Goal: Transaction & Acquisition: Purchase product/service

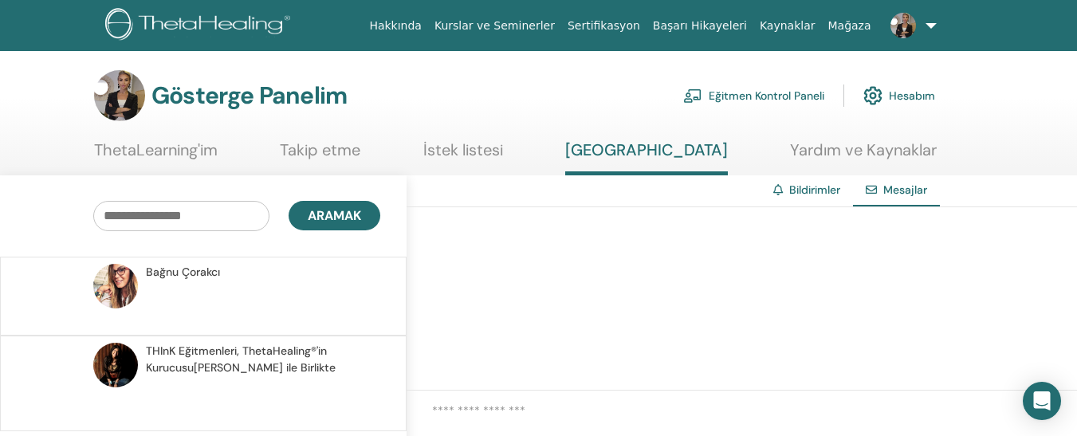
click at [745, 97] on font "Eğitmen Kontrol Paneli" at bounding box center [767, 96] width 116 height 14
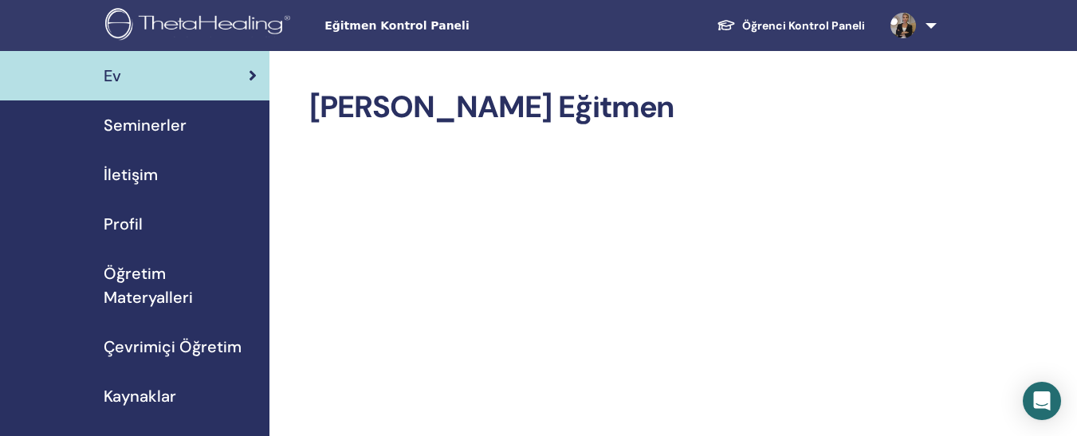
click at [927, 24] on link at bounding box center [910, 25] width 65 height 51
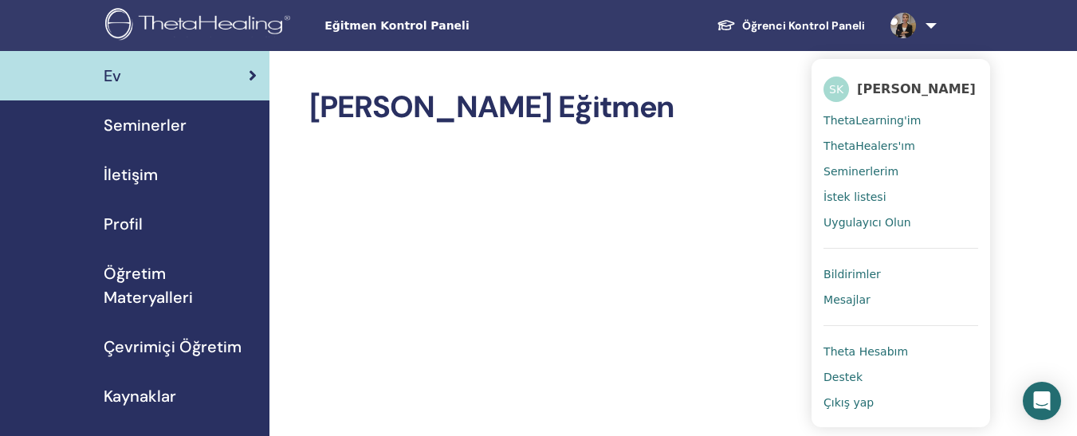
click at [1011, 47] on div "Eğitmen Kontrol Paneli Öğrenci Kontrol Paneli SK Selcan Karaosmanoğlu ThetaLear…" at bounding box center [538, 25] width 981 height 51
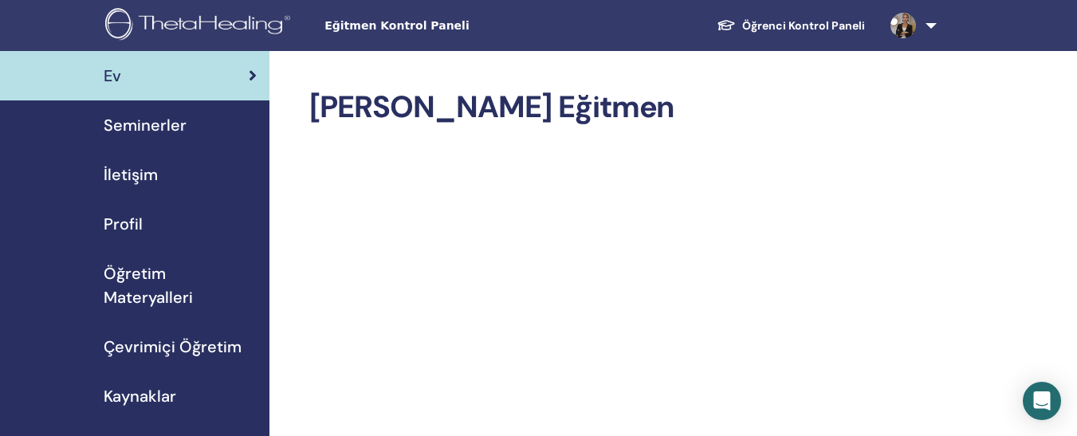
click at [800, 23] on font "Öğrenci Kontrol Paneli" at bounding box center [803, 25] width 123 height 14
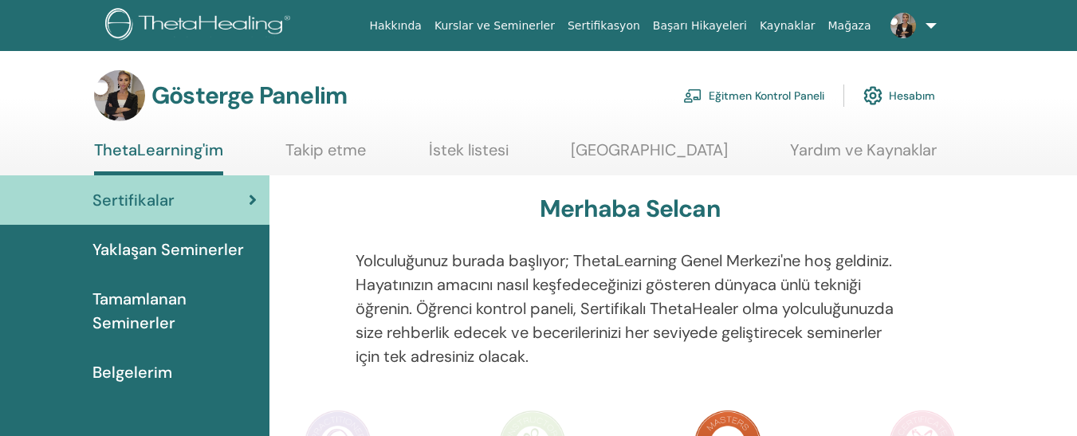
click at [874, 94] on img at bounding box center [872, 95] width 19 height 27
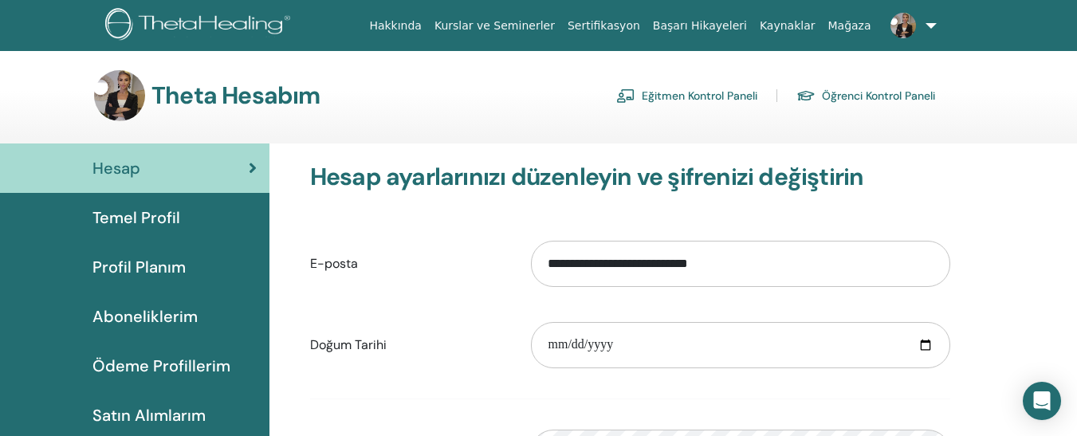
click at [140, 411] on font "Satın Alımlarım" at bounding box center [148, 415] width 113 height 21
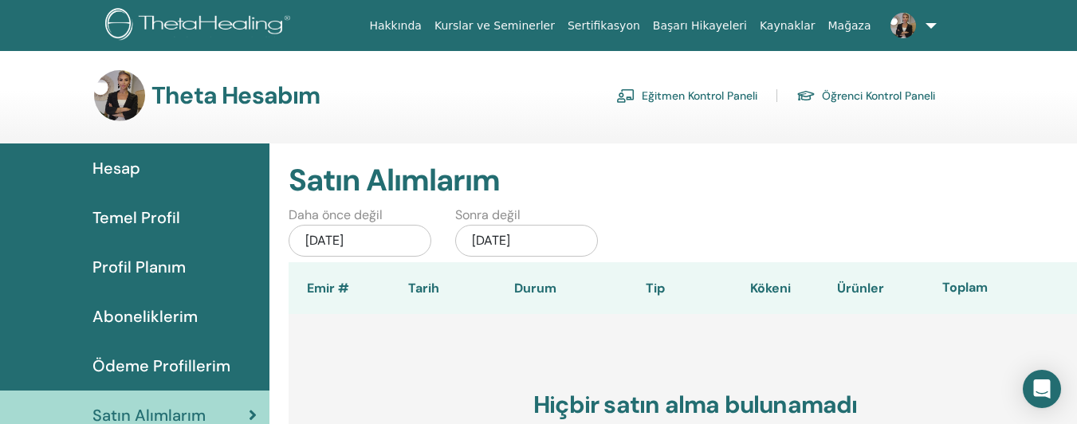
click at [709, 98] on font "Eğitmen Kontrol Paneli" at bounding box center [700, 96] width 116 height 14
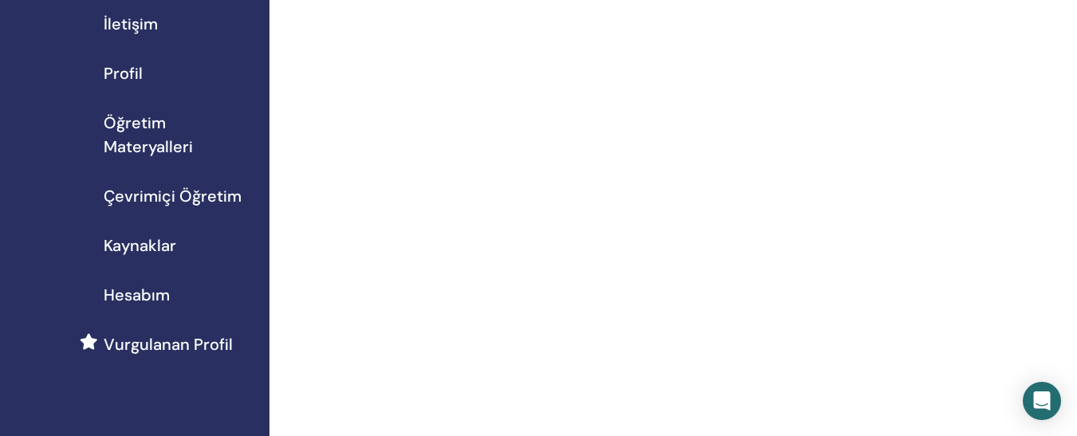
scroll to position [145, 0]
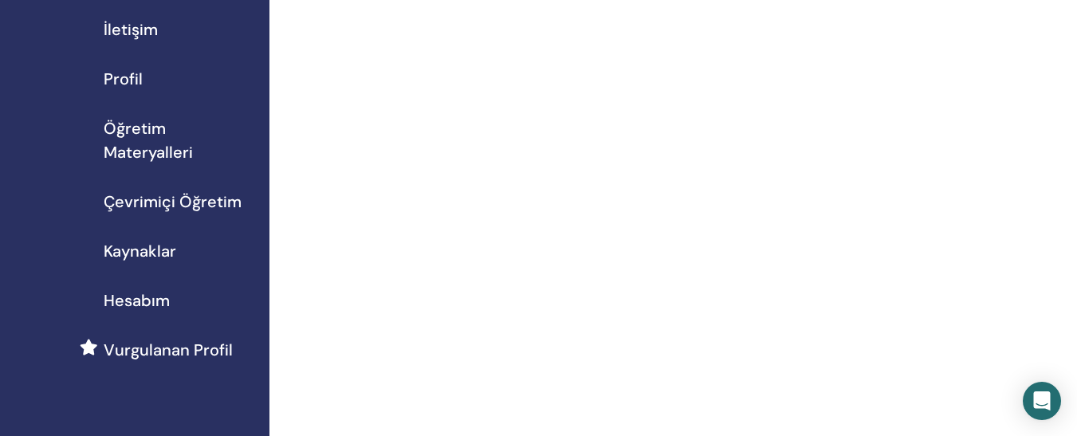
click at [146, 202] on font "Çevrimiçi Öğretim" at bounding box center [173, 201] width 138 height 21
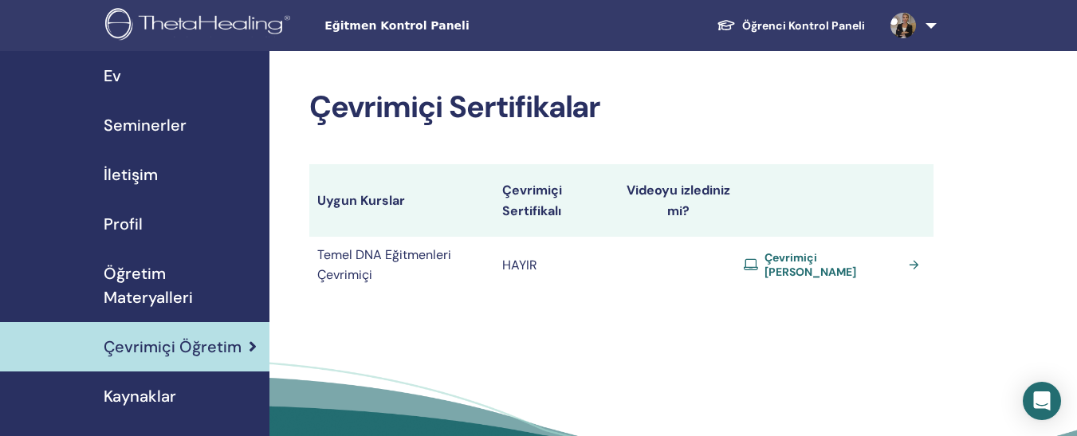
click at [856, 259] on font "Çevrimiçi Sertifika Alın" at bounding box center [811, 264] width 92 height 29
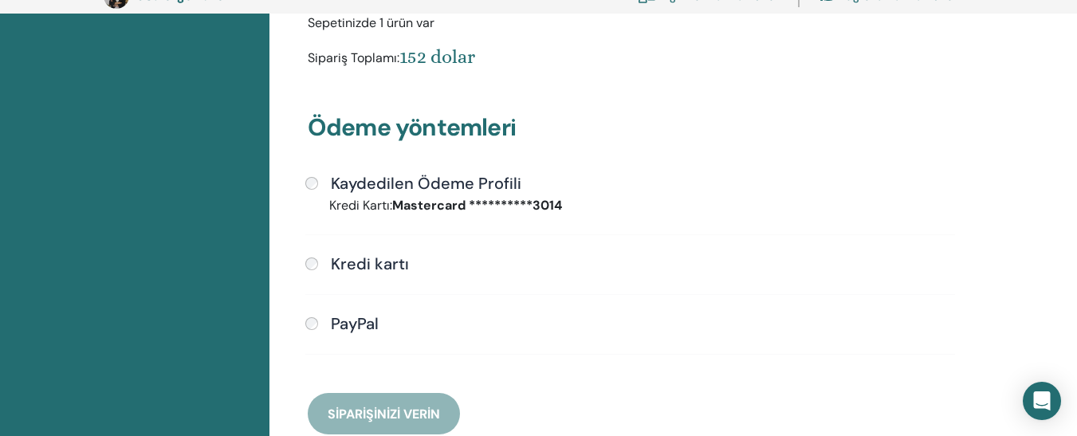
scroll to position [428, 0]
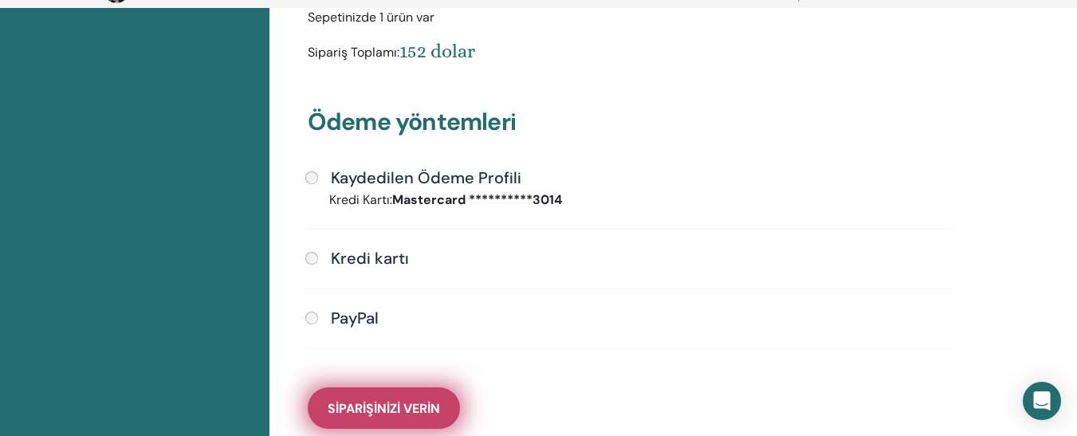
click at [401, 402] on font "Siparişinizi Verin" at bounding box center [384, 408] width 112 height 17
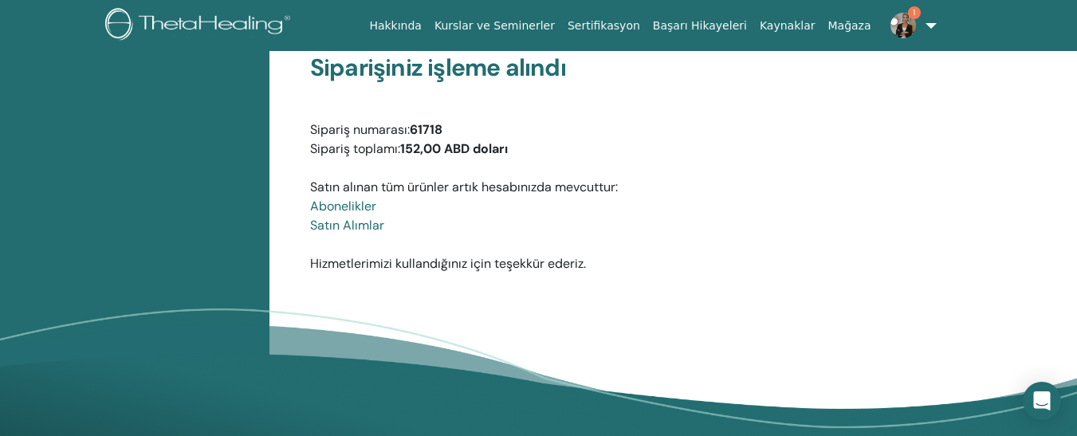
scroll to position [111, 0]
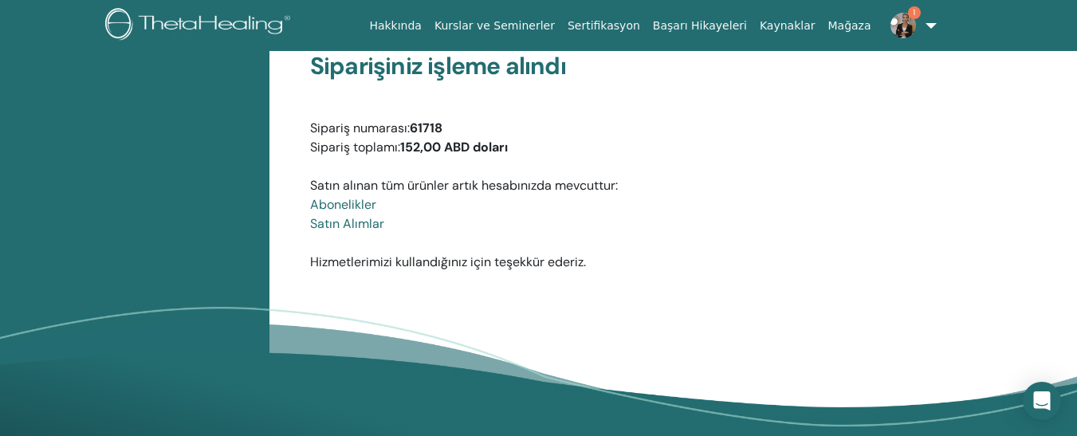
click at [908, 26] on img at bounding box center [904, 26] width 26 height 26
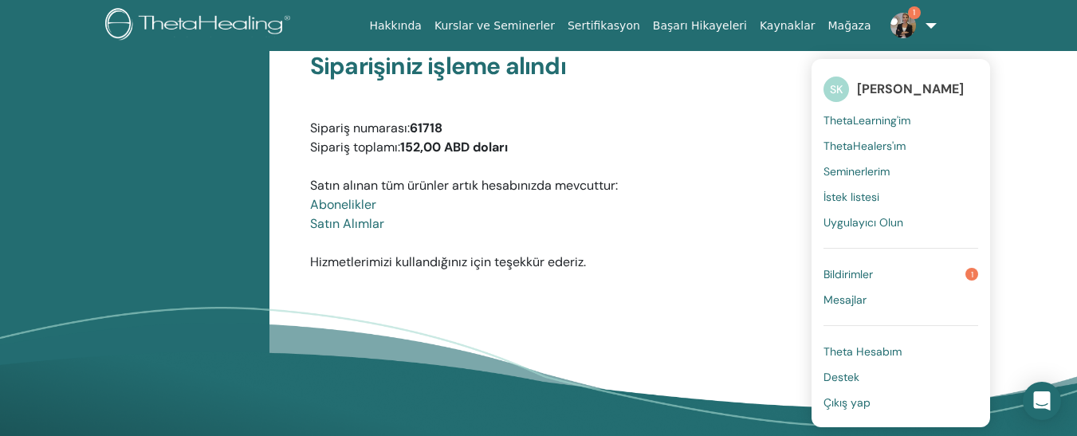
click at [888, 267] on link "Bildirimler 1" at bounding box center [901, 274] width 155 height 26
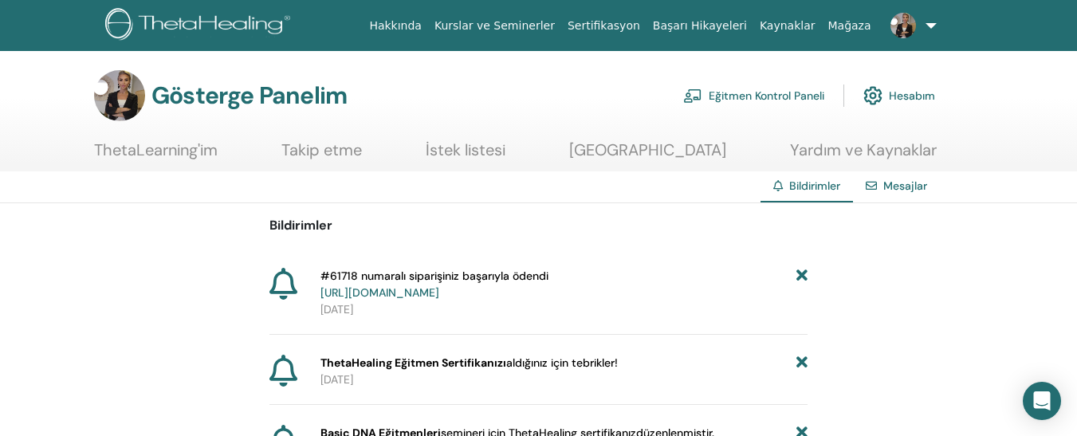
click at [847, 157] on font "Yardım ve Kaynaklar" at bounding box center [863, 150] width 147 height 21
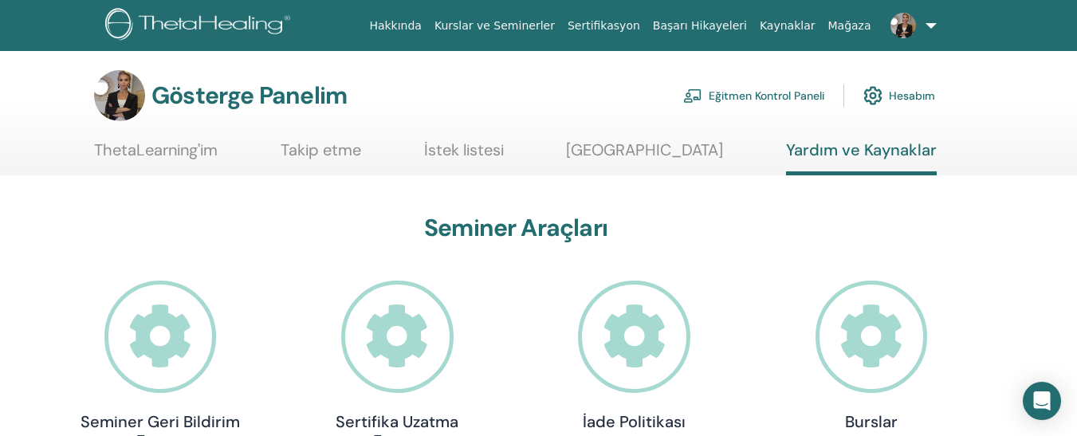
click at [776, 96] on font "Eğitmen Kontrol Paneli" at bounding box center [767, 96] width 116 height 14
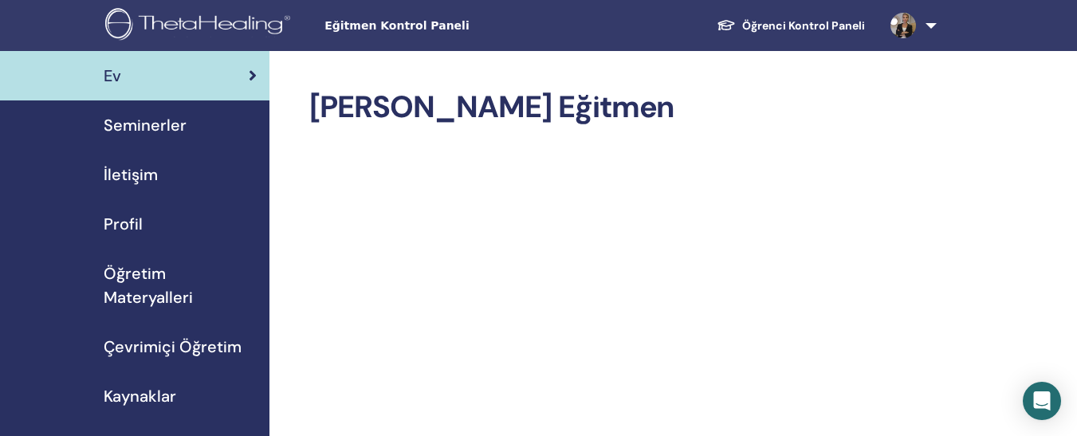
click at [150, 295] on font "Öğretim Materyalleri" at bounding box center [148, 285] width 89 height 45
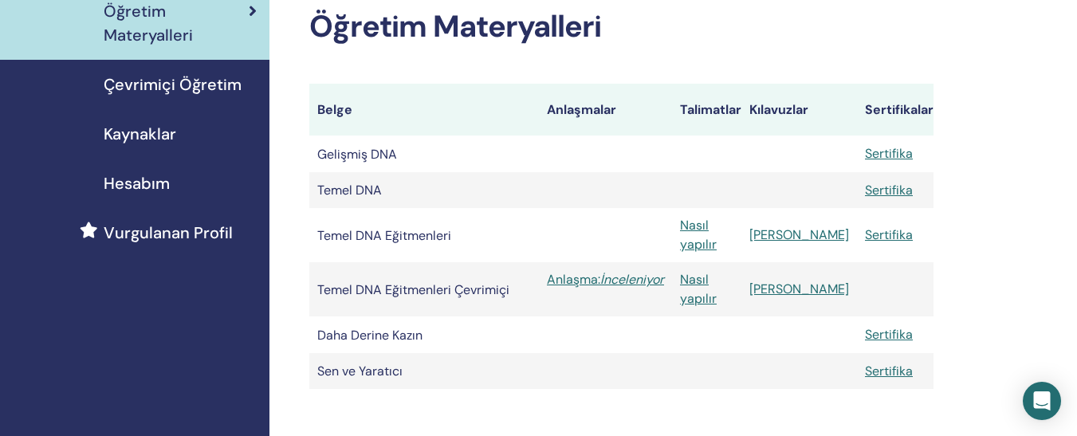
scroll to position [289, 0]
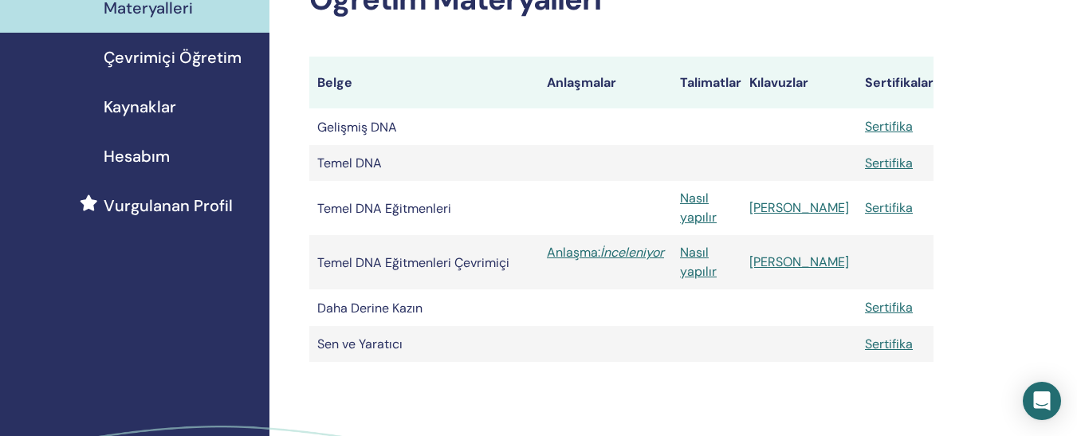
drag, startPoint x: 1086, startPoint y: 223, endPoint x: 1062, endPoint y: 18, distance: 207.1
click at [1062, 18] on div "Sertifikalarım ThetaHealing Uygulayıcısı ThetaHealing Eğitmeni Öğretim Materyal…" at bounding box center [673, 174] width 808 height 824
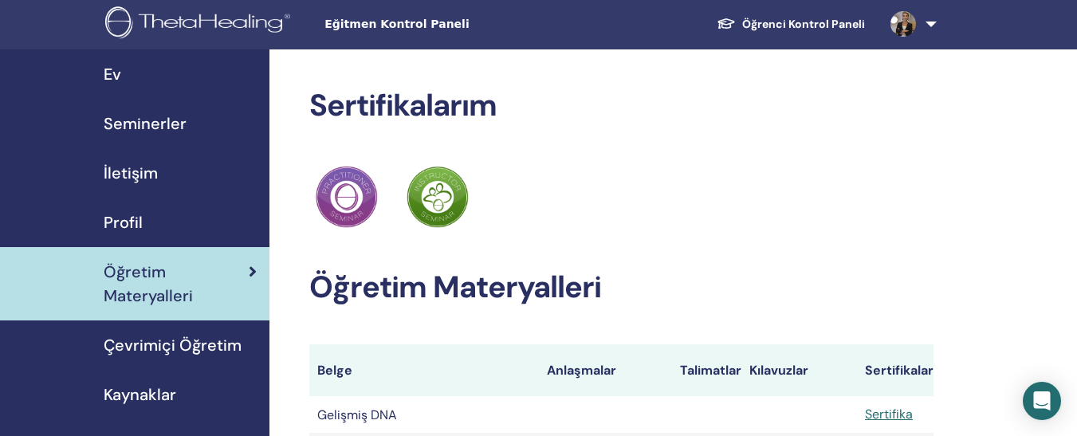
scroll to position [0, 0]
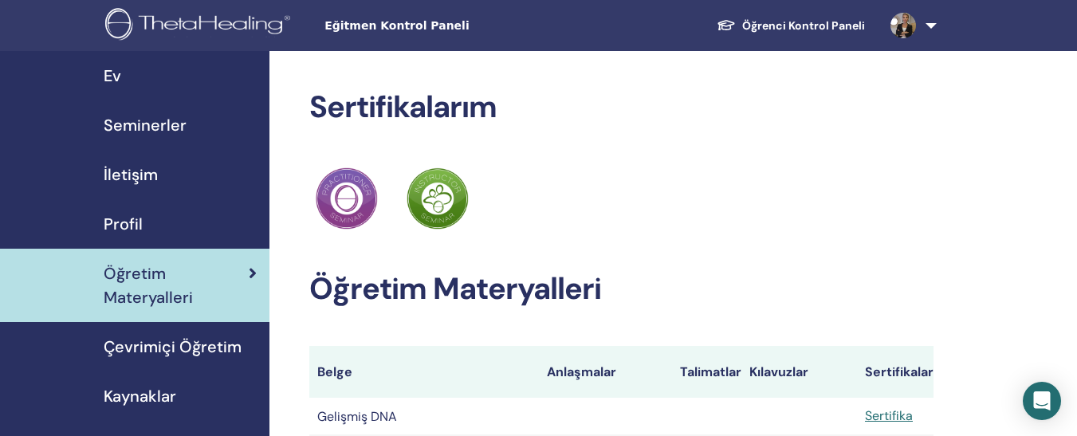
click at [933, 24] on link at bounding box center [910, 25] width 65 height 51
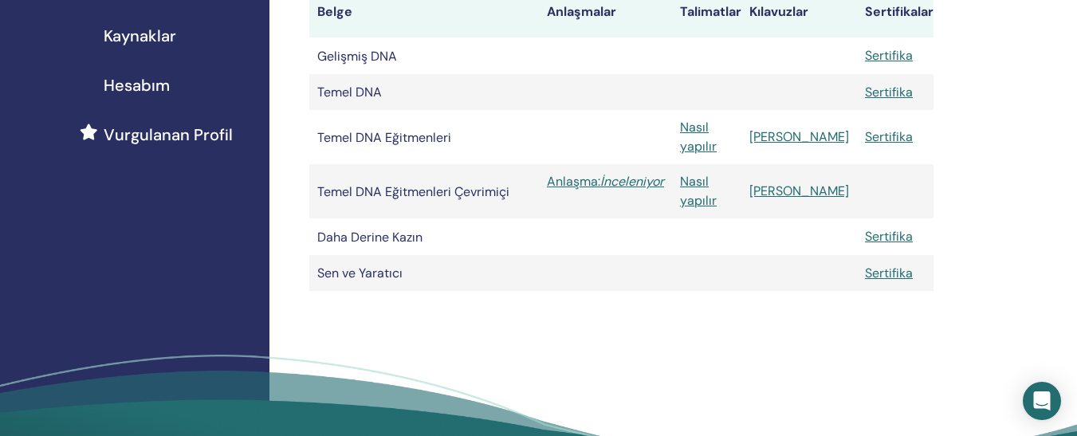
scroll to position [328, 0]
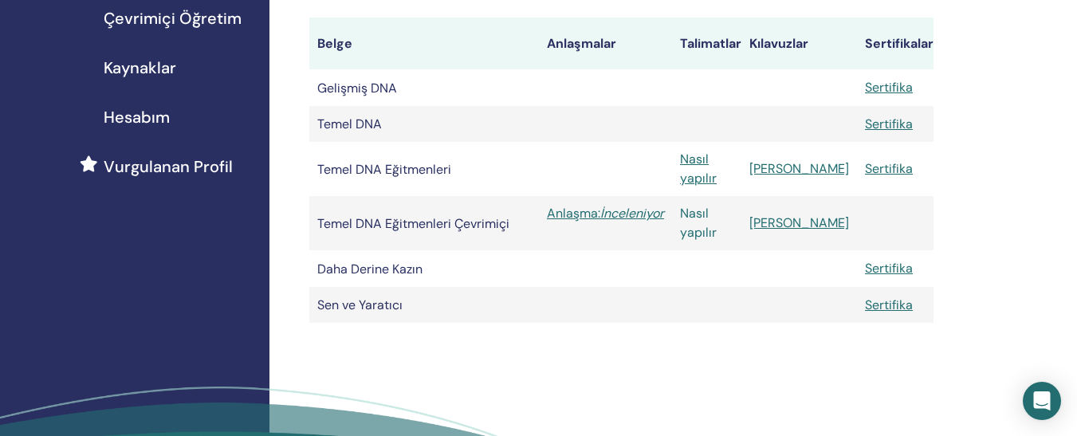
click at [717, 226] on font "Nasıl yapılır" at bounding box center [698, 223] width 37 height 36
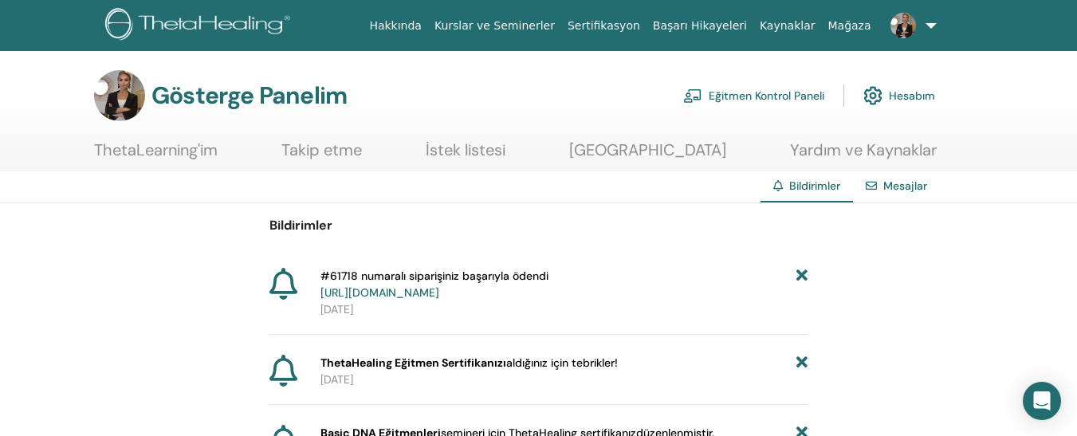
click at [761, 92] on font "Eğitmen Kontrol Paneli" at bounding box center [767, 96] width 116 height 14
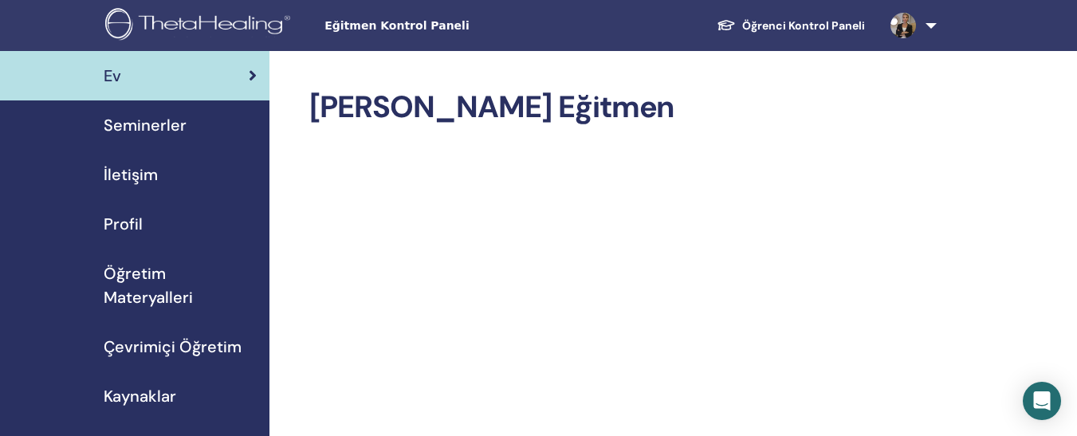
click at [187, 341] on font "Çevrimiçi Öğretim" at bounding box center [173, 346] width 138 height 21
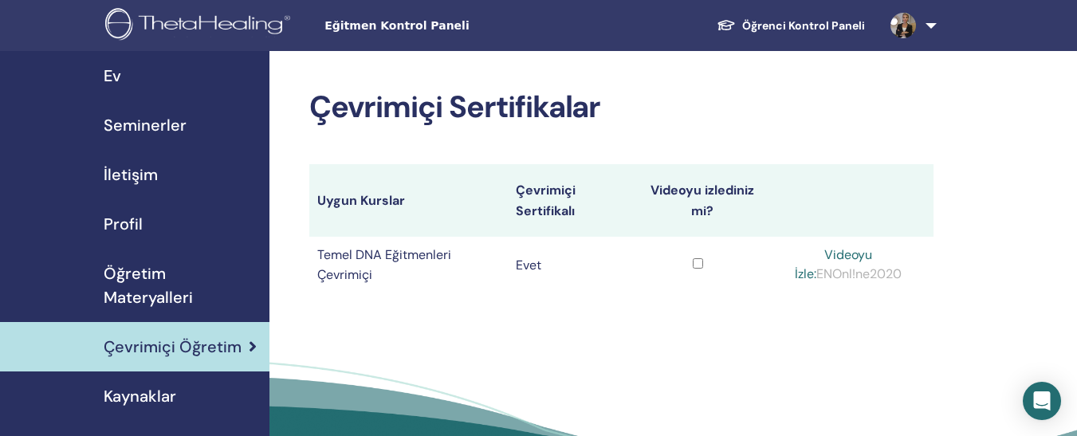
click at [845, 279] on font "ENOnl!ne2020" at bounding box center [858, 273] width 85 height 17
click at [832, 258] on font "Videoyu İzle:" at bounding box center [833, 264] width 77 height 36
click at [820, 252] on font "Videoyu İzle:" at bounding box center [833, 264] width 77 height 36
click at [847, 256] on font "Videoyu İzle:" at bounding box center [833, 264] width 77 height 36
click at [144, 281] on font "Öğretim Materyalleri" at bounding box center [148, 285] width 89 height 45
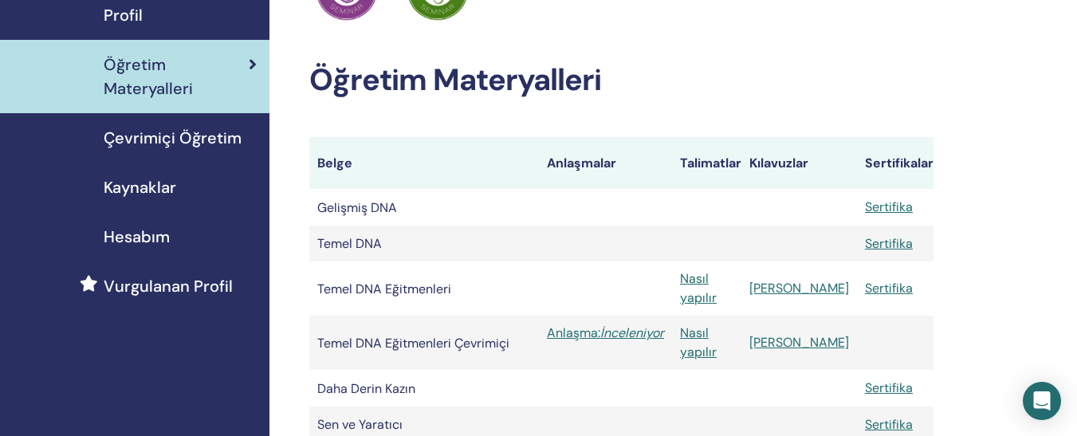
scroll to position [272, 0]
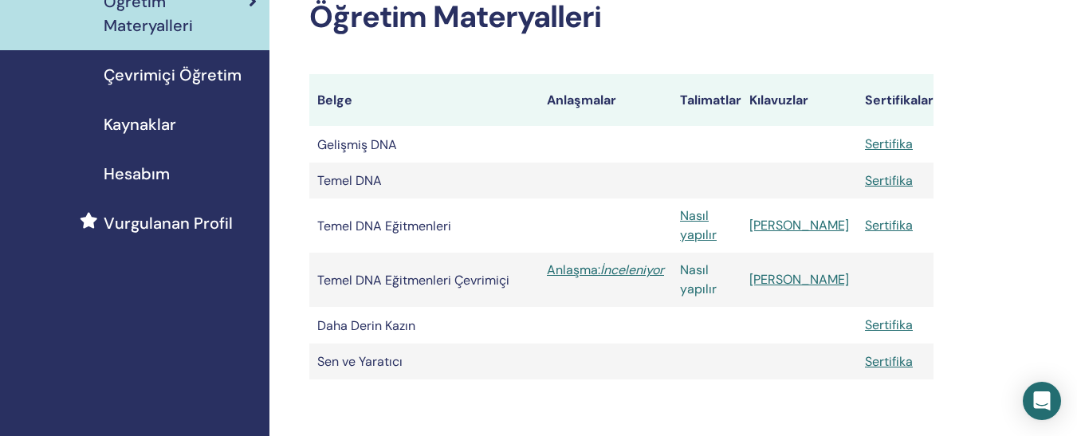
click at [717, 277] on font "Nasıl yapılır" at bounding box center [698, 279] width 37 height 36
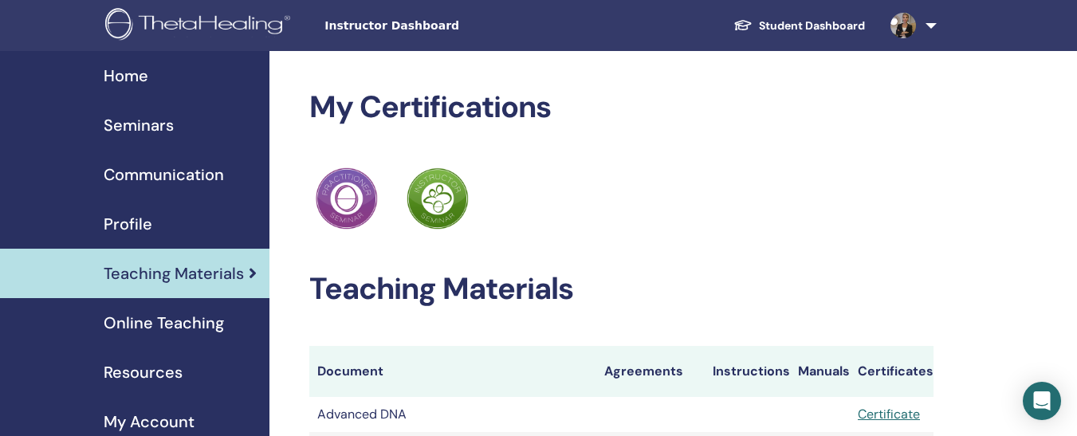
scroll to position [272, 0]
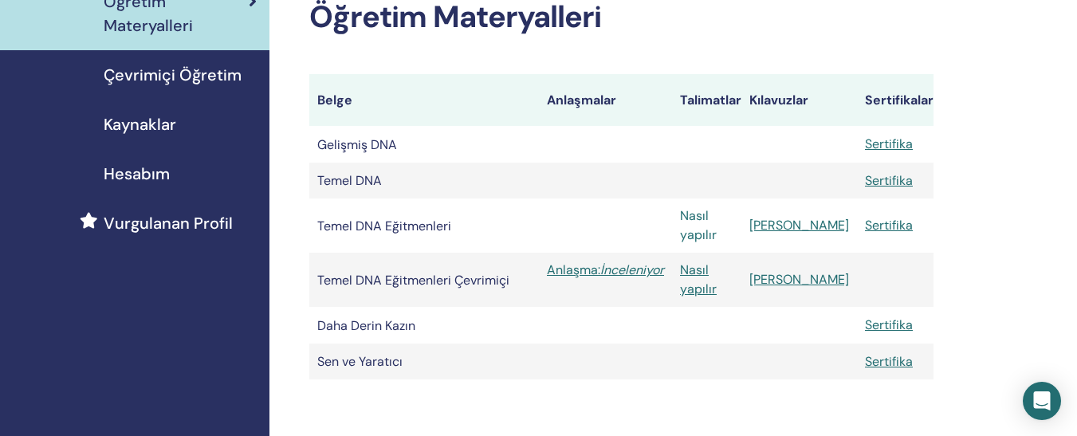
click at [717, 231] on font "Nasıl yapılır" at bounding box center [698, 225] width 37 height 36
